Goal: Transaction & Acquisition: Subscribe to service/newsletter

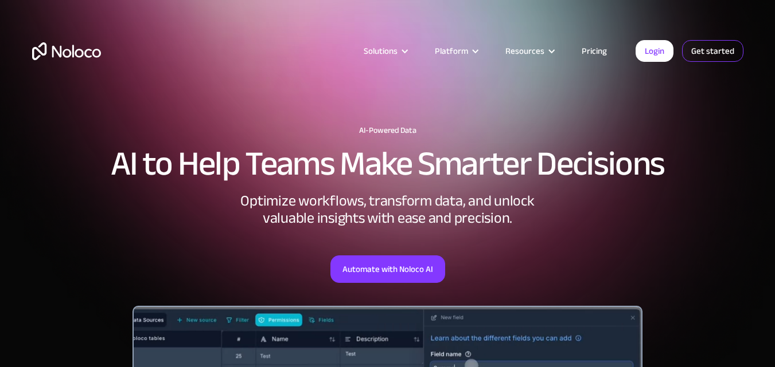
click at [701, 60] on link "Get started" at bounding box center [712, 51] width 61 height 22
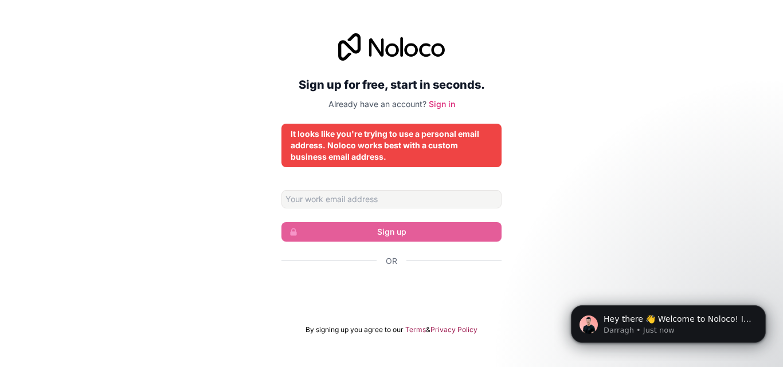
click at [369, 146] on div "It looks like you're trying to use a personal email address. Noloco works best …" at bounding box center [392, 145] width 202 height 34
click at [214, 167] on div "Sign up for free, start in seconds. Already have an account? Sign in It looks l…" at bounding box center [391, 184] width 783 height 334
click at [286, 195] on input "Email address" at bounding box center [391, 199] width 220 height 18
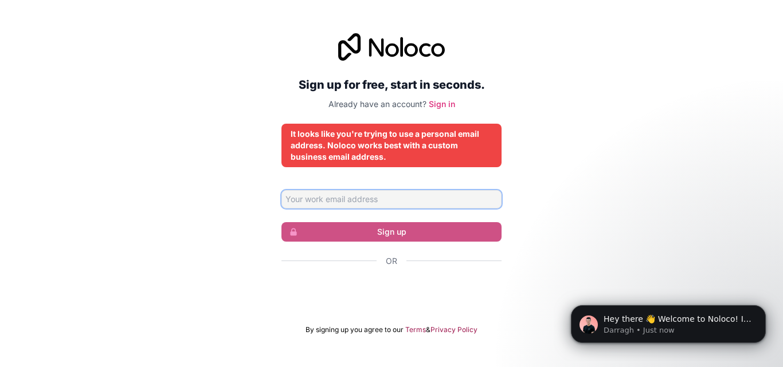
type input "fuzziartss@gmail.com"
